Goal: Information Seeking & Learning: Learn about a topic

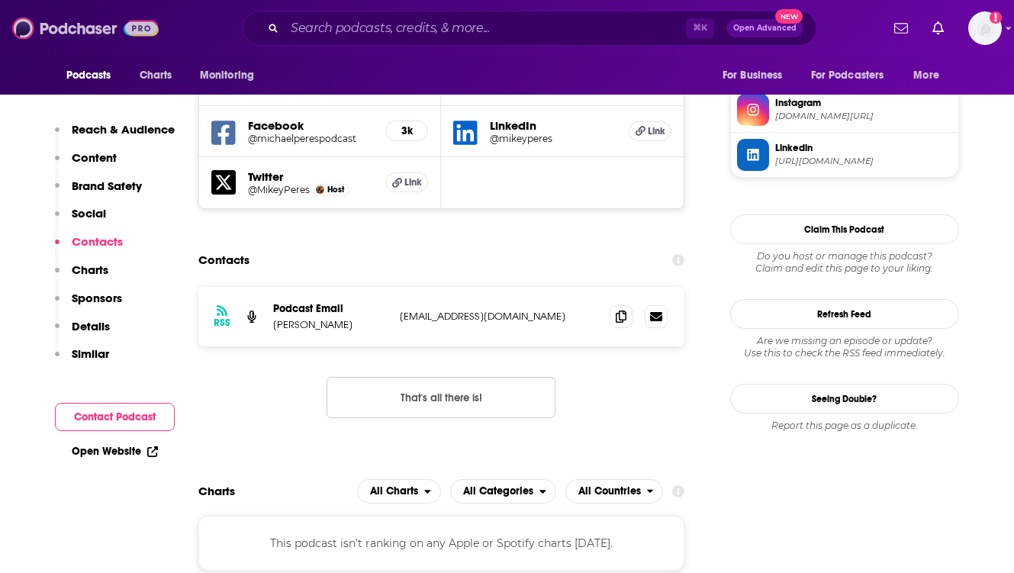
click at [84, 24] on img at bounding box center [85, 28] width 146 height 29
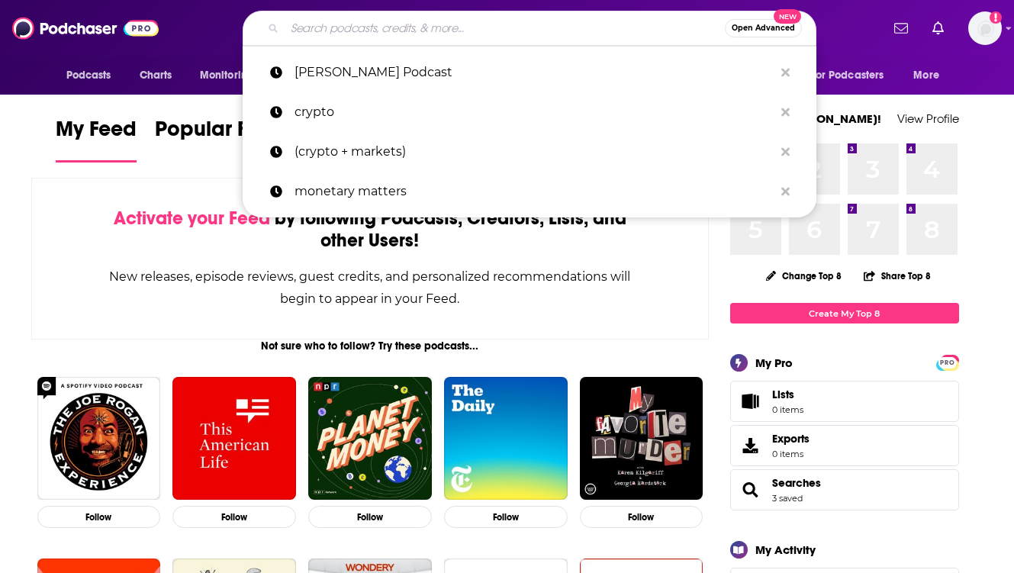
click at [355, 25] on input "Search podcasts, credits, & more..." at bounding box center [504, 28] width 440 height 24
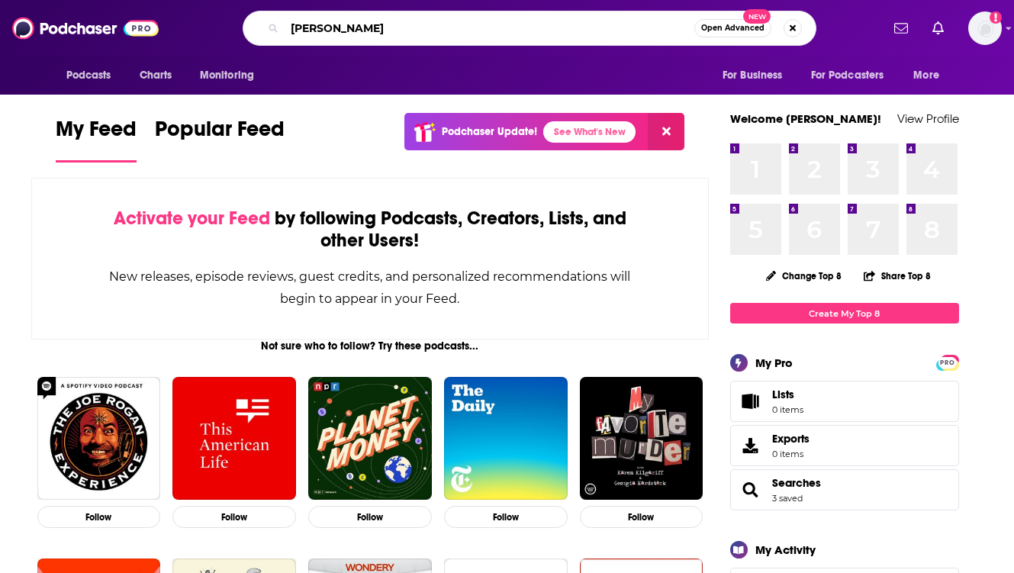
type input "[PERSON_NAME]"
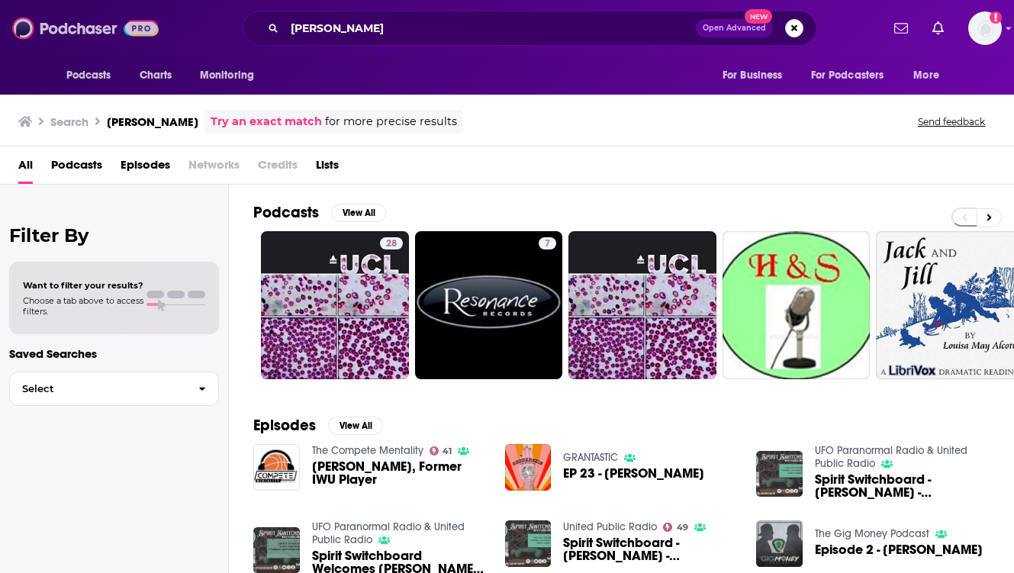
click at [80, 26] on img at bounding box center [85, 28] width 146 height 29
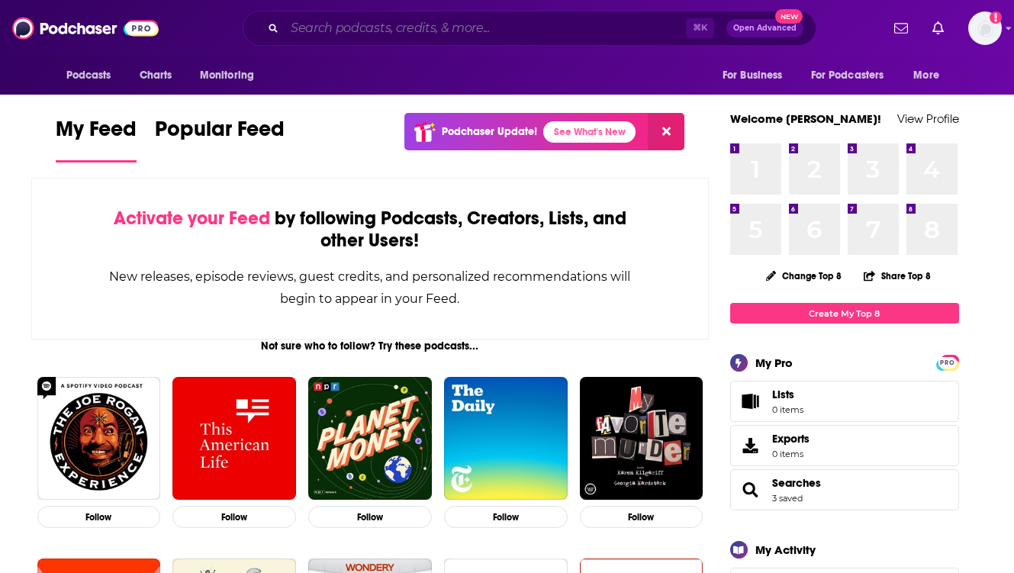
click at [356, 27] on input "Search podcasts, credits, & more..." at bounding box center [484, 28] width 401 height 24
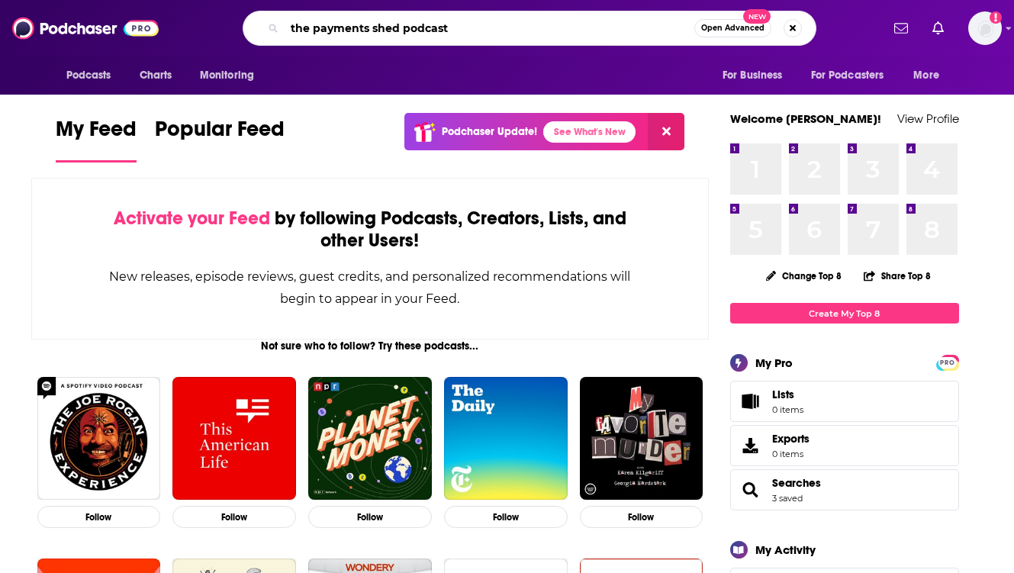
type input "the payments shed podcast"
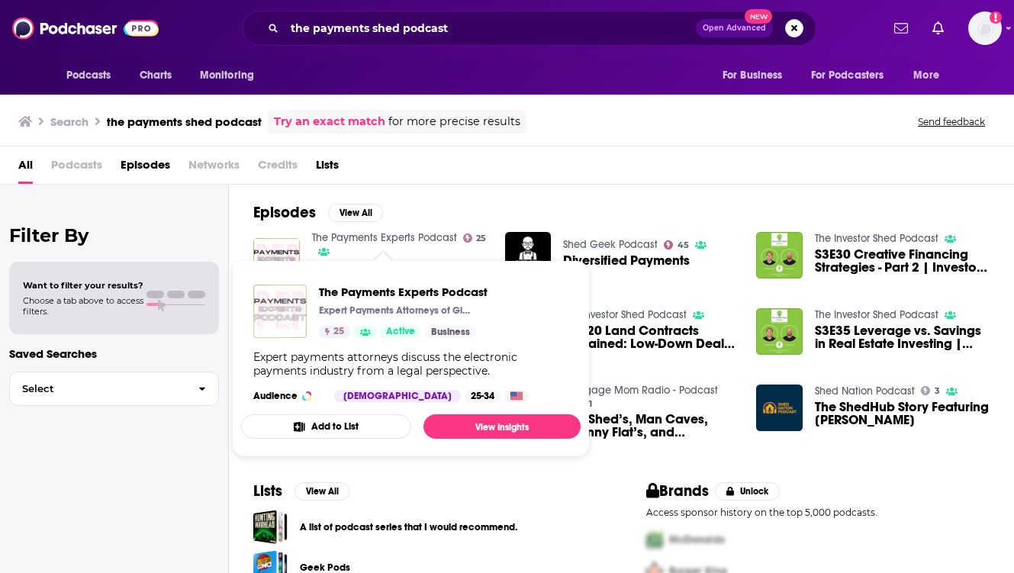
click at [284, 299] on img "The Payments Experts Podcast" at bounding box center [279, 310] width 53 height 53
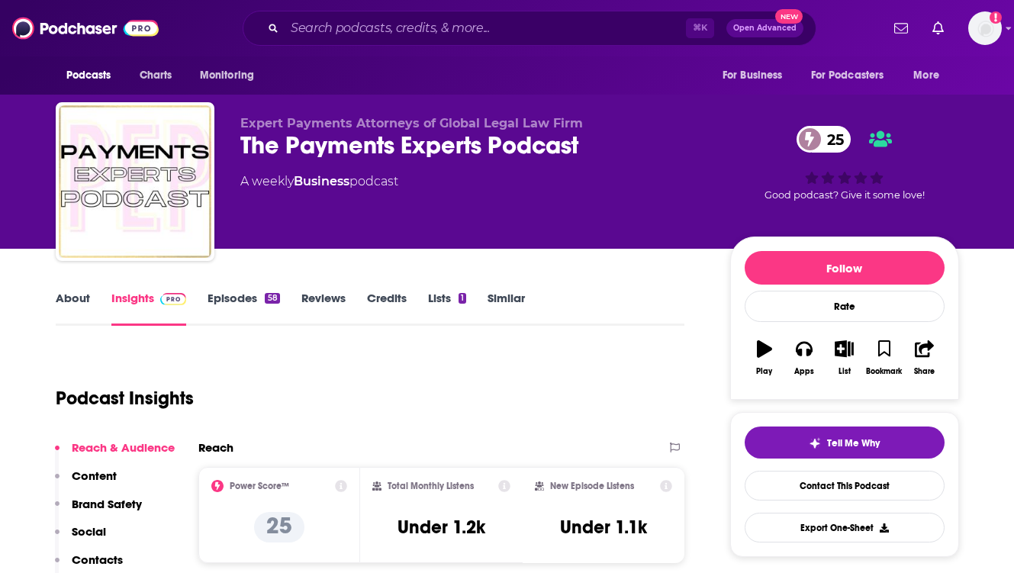
click at [532, 375] on div "Podcast Insights" at bounding box center [364, 389] width 617 height 78
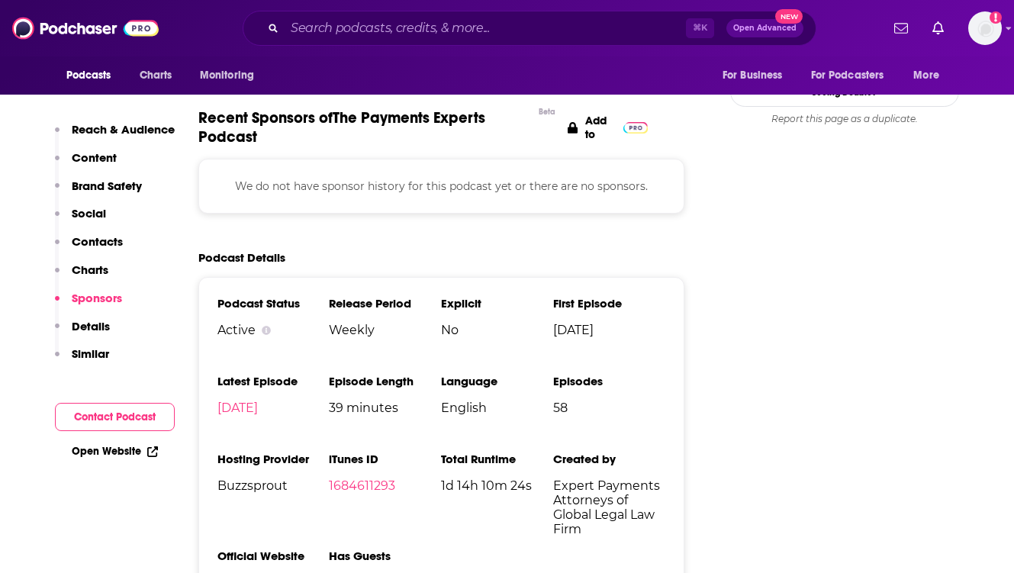
scroll to position [1556, 0]
